Goal: Task Accomplishment & Management: Manage account settings

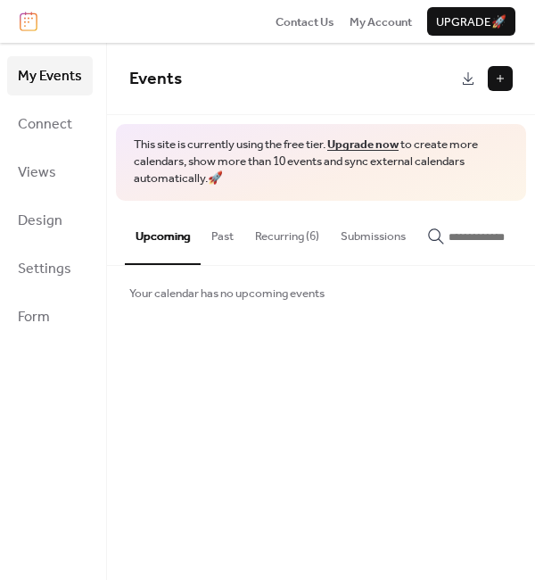
click at [293, 229] on button "Recurring (6)" at bounding box center [288, 232] width 86 height 62
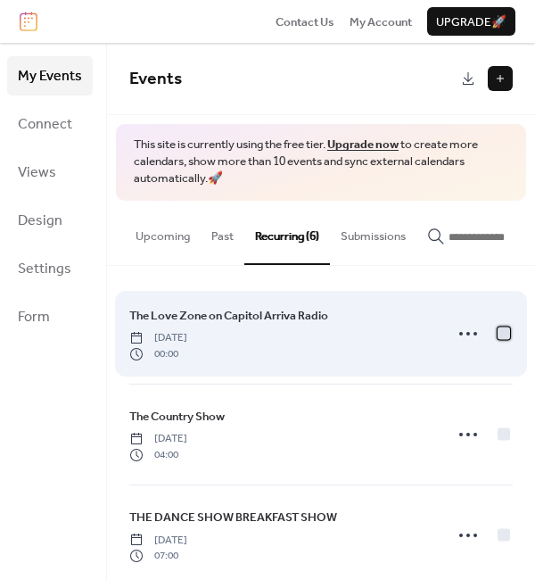
click at [498, 339] on div at bounding box center [504, 333] width 12 height 12
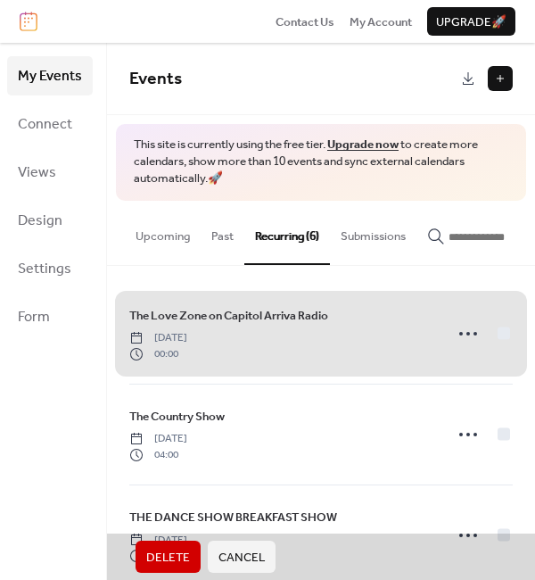
click at [503, 338] on div "The Love Zone on Capitol Arriva Radio Saturday, October 11, 2025 00:00" at bounding box center [321, 334] width 384 height 100
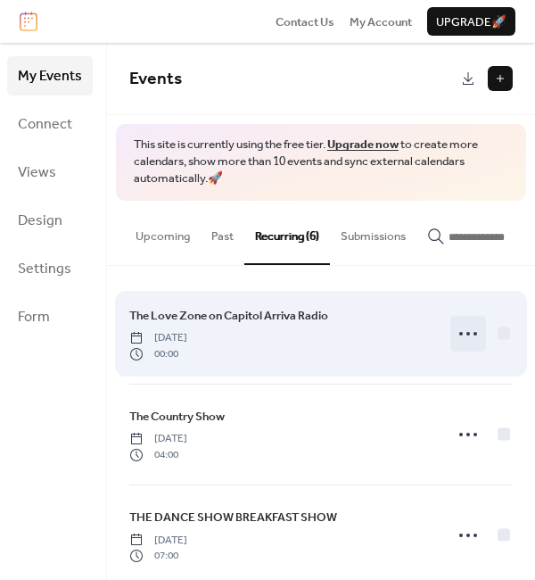
click at [457, 342] on icon at bounding box center [468, 333] width 29 height 29
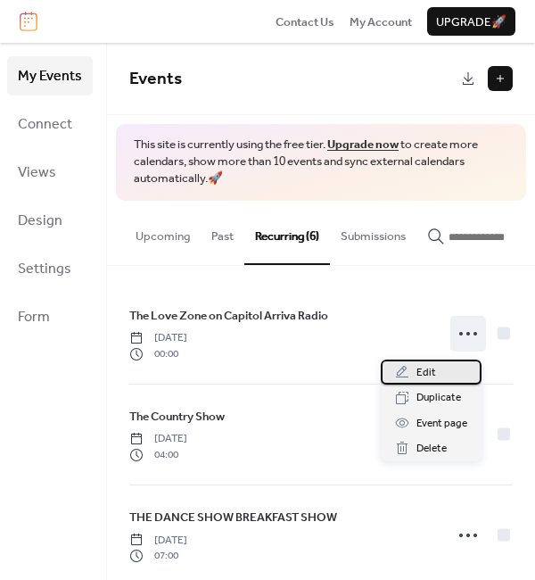
click at [427, 376] on span "Edit" at bounding box center [427, 373] width 20 height 18
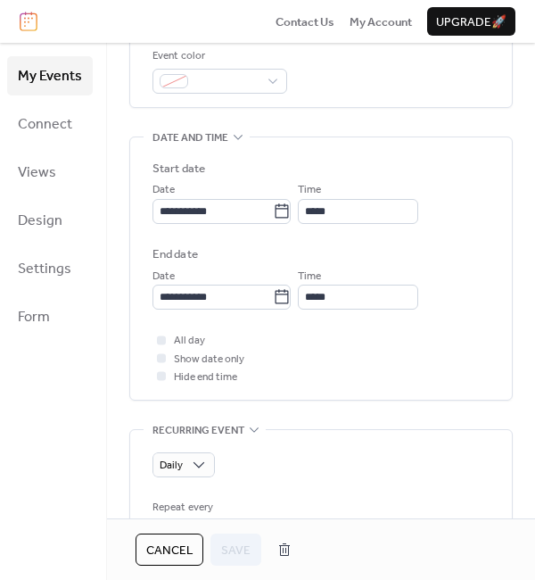
scroll to position [535, 0]
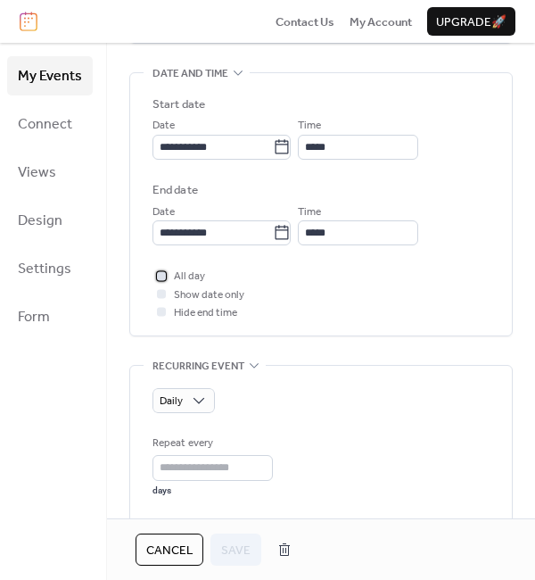
click at [157, 273] on div at bounding box center [161, 275] width 9 height 9
click at [159, 273] on icon at bounding box center [161, 275] width 5 height 5
click at [161, 274] on div at bounding box center [161, 275] width 9 height 9
click at [161, 274] on icon at bounding box center [161, 276] width 4 height 4
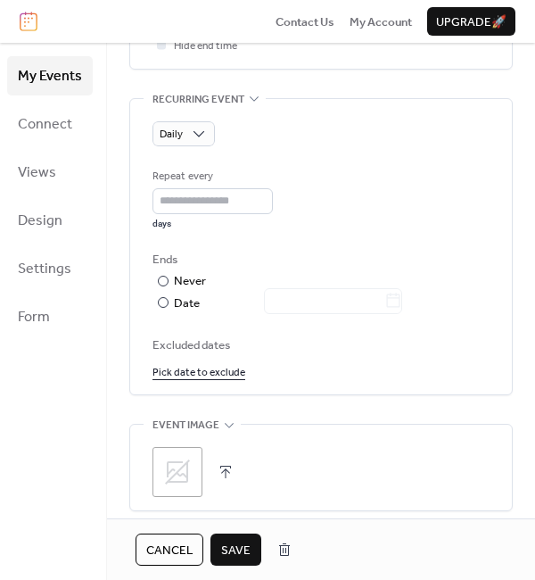
scroll to position [803, 0]
click at [211, 366] on link "Pick date to exclude" at bounding box center [199, 370] width 93 height 19
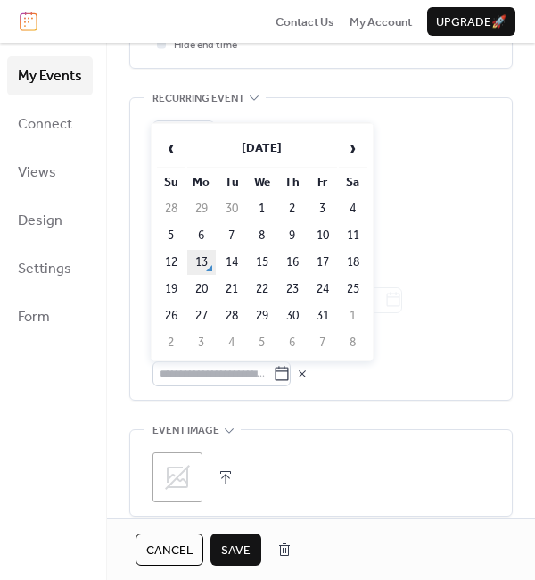
click at [196, 254] on td "13" at bounding box center [201, 262] width 29 height 25
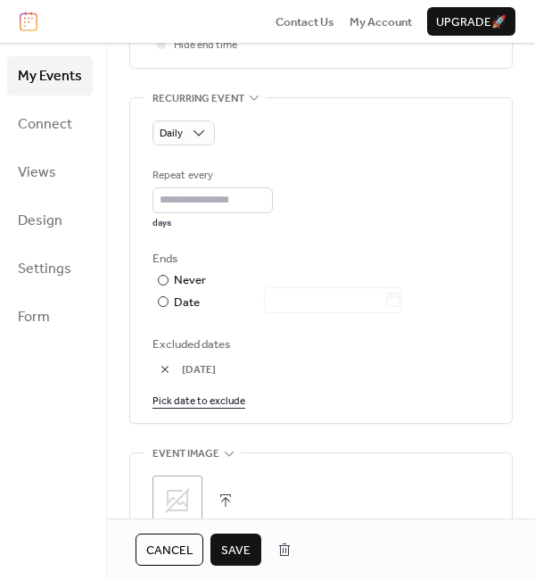
click at [207, 399] on link "Pick date to exclude" at bounding box center [199, 400] width 93 height 19
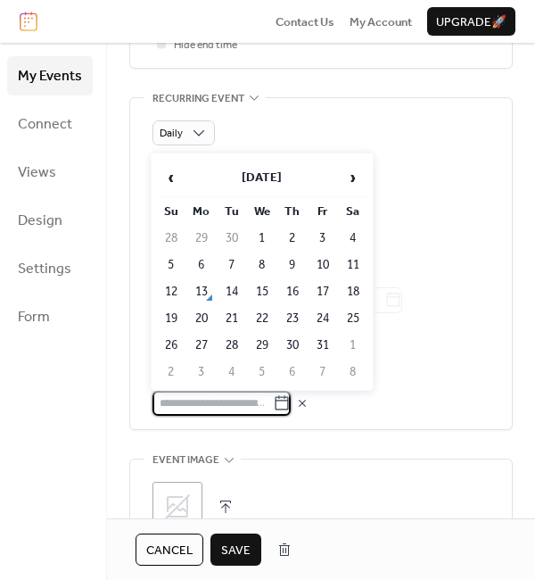
drag, startPoint x: 422, startPoint y: 121, endPoint x: 410, endPoint y: 141, distance: 23.3
click at [421, 126] on div "Daily" at bounding box center [321, 132] width 337 height 25
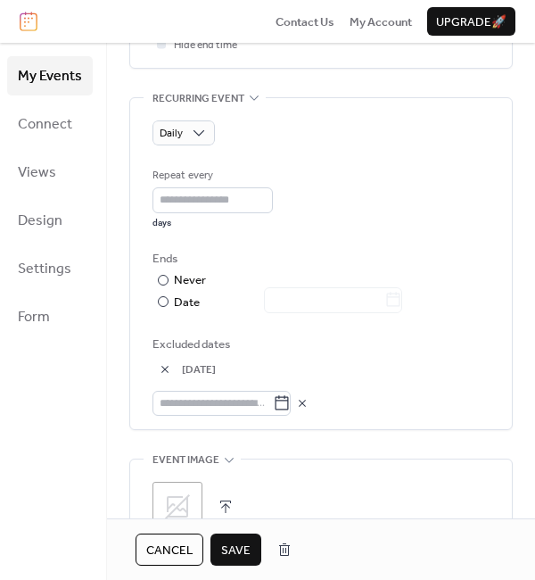
click at [149, 363] on div "Daily Repeat every * days Ends ​ Never ​ Date Excluded dates 13-Oct-2025" at bounding box center [321, 264] width 382 height 332
click at [161, 367] on button "button" at bounding box center [165, 369] width 25 height 25
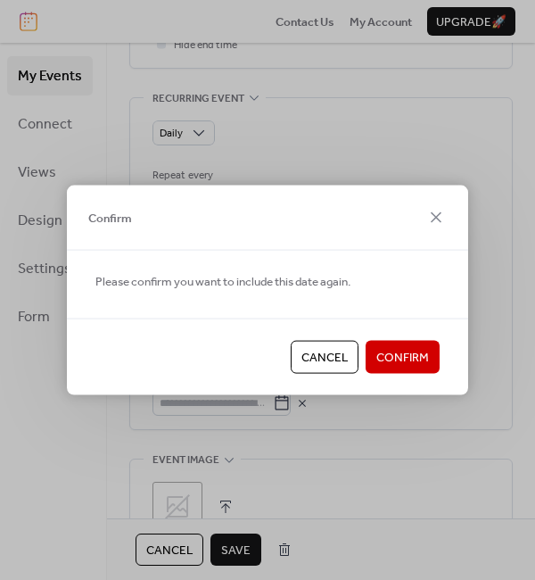
click at [400, 353] on span "Confirm" at bounding box center [403, 358] width 53 height 18
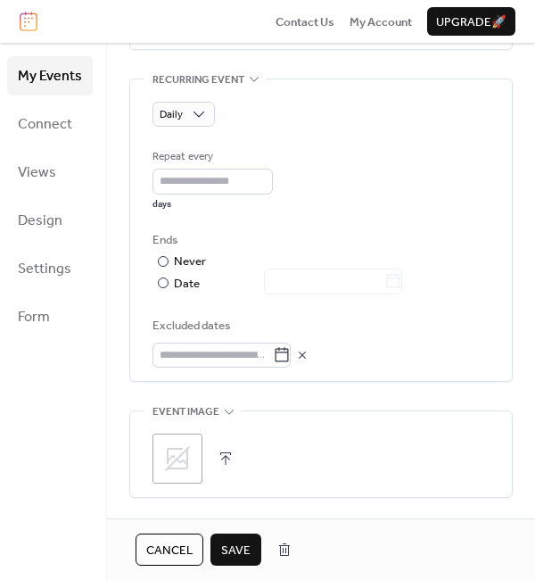
scroll to position [1021, 0]
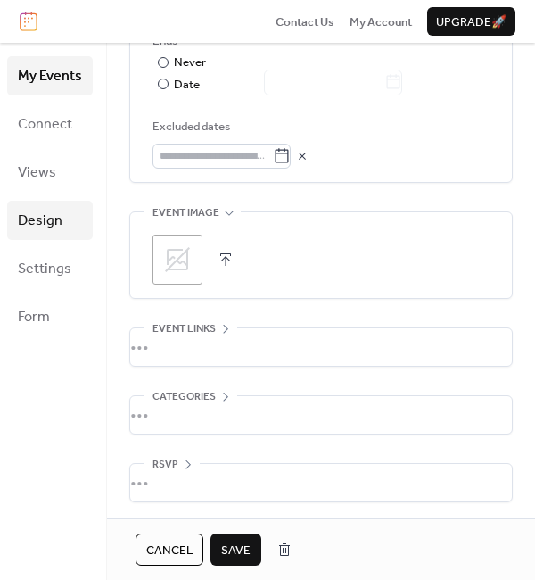
click at [52, 221] on span "Design" at bounding box center [40, 221] width 45 height 29
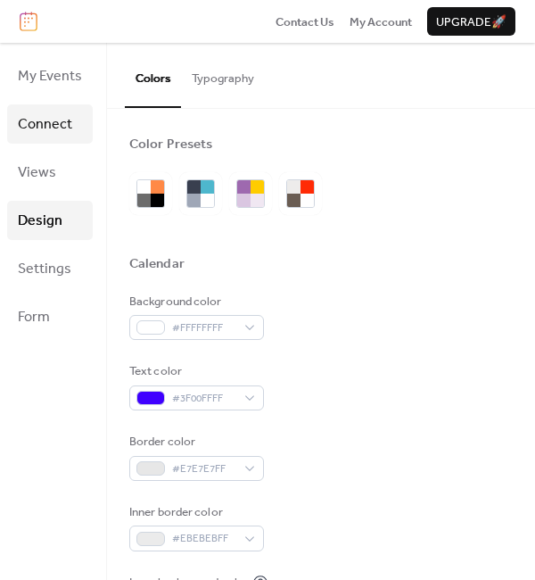
click at [46, 120] on span "Connect" at bounding box center [45, 125] width 54 height 29
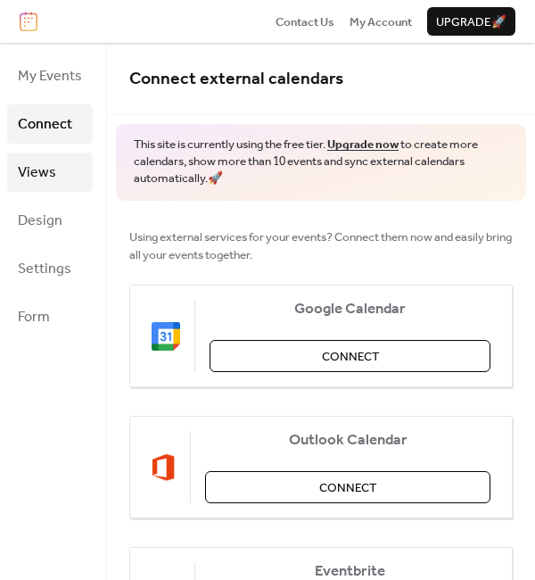
click at [46, 170] on span "Views" at bounding box center [37, 173] width 38 height 29
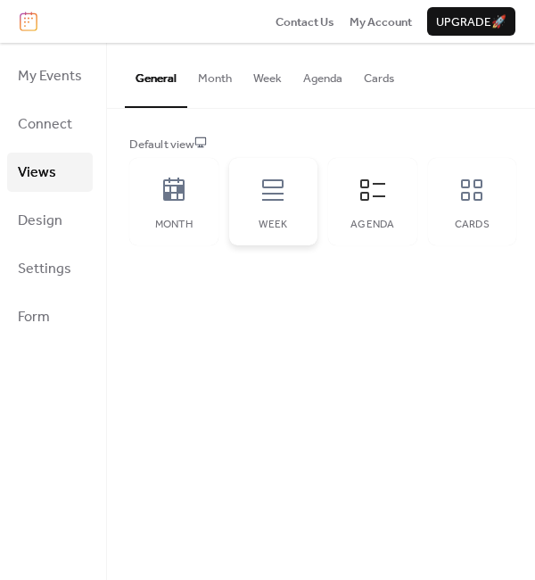
click at [303, 200] on div "Week" at bounding box center [273, 201] width 89 height 87
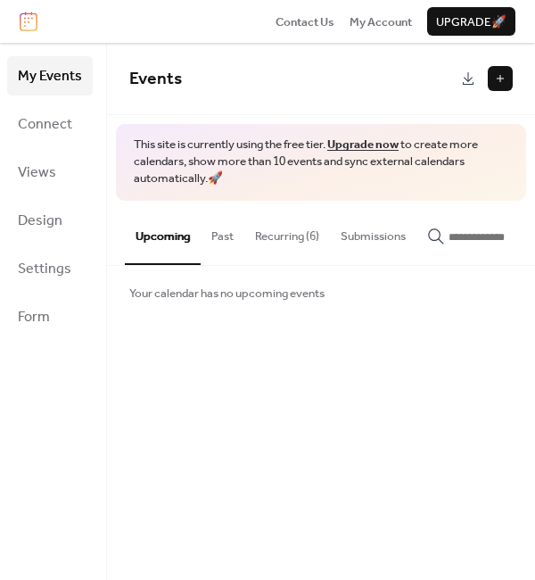
click at [278, 228] on button "Recurring (6)" at bounding box center [288, 232] width 86 height 62
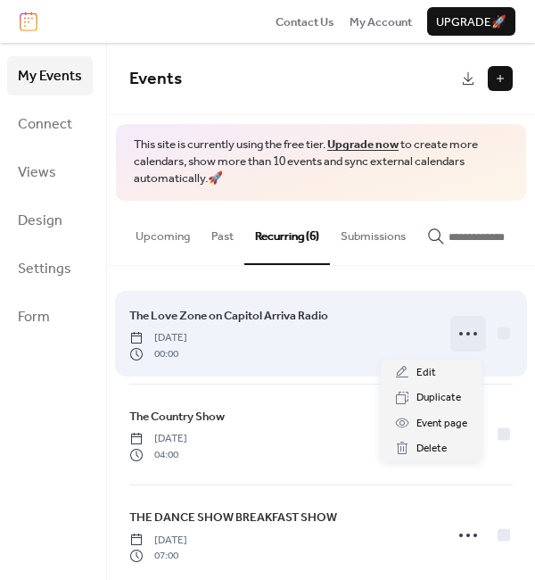
click at [467, 336] on circle at bounding box center [469, 334] width 4 height 4
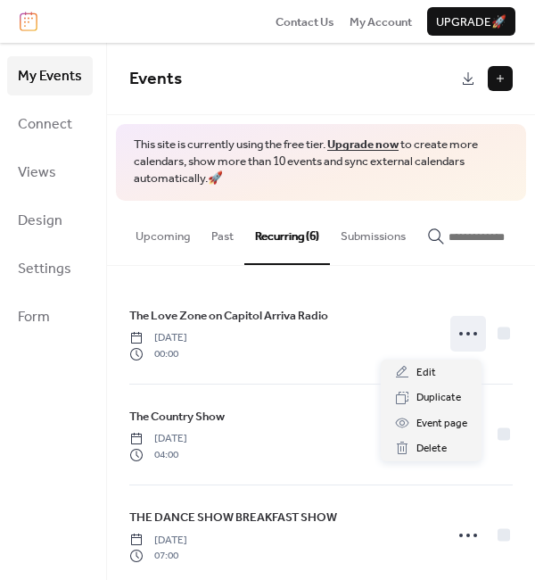
click at [393, 240] on button "Submissions" at bounding box center [373, 232] width 87 height 62
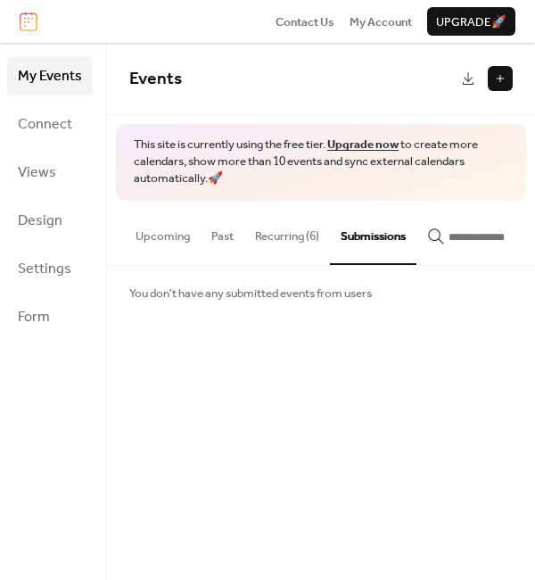
click at [179, 231] on button "Upcoming" at bounding box center [163, 232] width 76 height 62
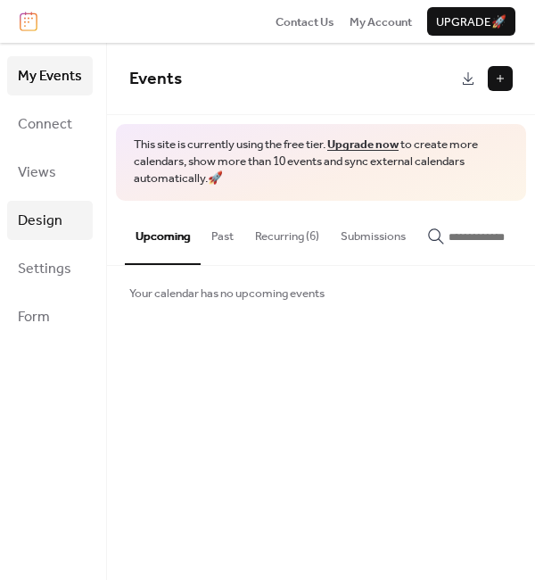
click at [41, 220] on span "Design" at bounding box center [40, 221] width 45 height 29
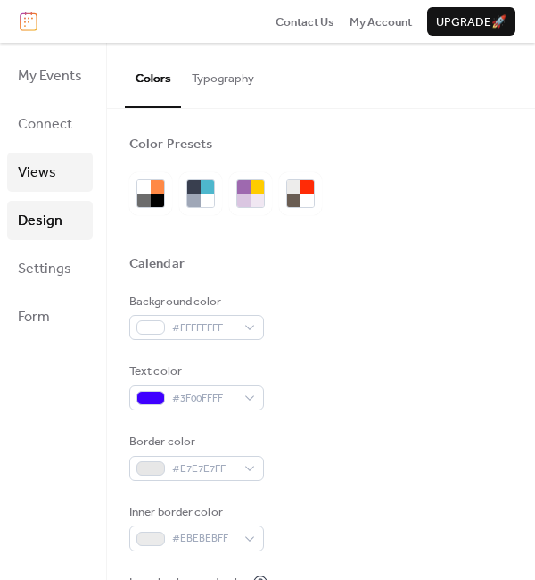
click at [23, 164] on span "Views" at bounding box center [37, 173] width 38 height 29
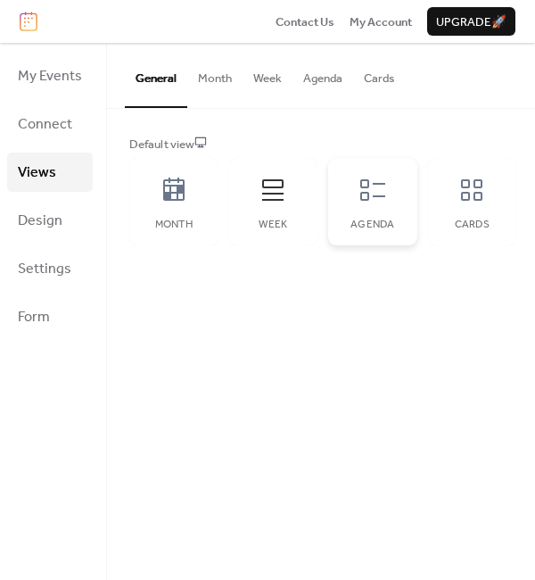
click at [369, 191] on icon at bounding box center [373, 190] width 29 height 29
click at [493, 203] on div "Cards" at bounding box center [472, 201] width 89 height 87
click at [175, 202] on icon at bounding box center [174, 190] width 29 height 29
